Goal: Navigation & Orientation: Go to known website

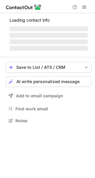
scroll to position [120, 95]
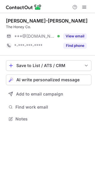
scroll to position [115, 95]
